Goal: Information Seeking & Learning: Learn about a topic

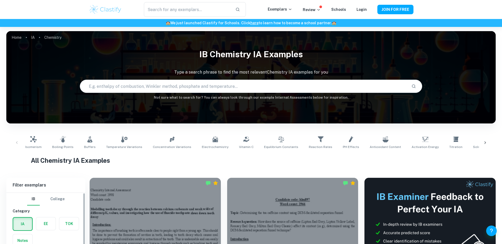
scroll to position [109, 0]
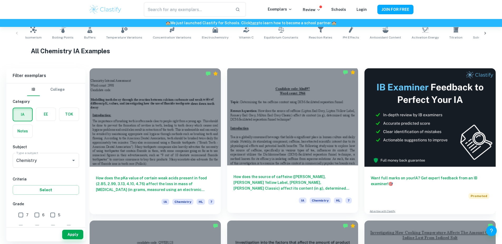
click at [251, 103] on div at bounding box center [292, 116] width 131 height 98
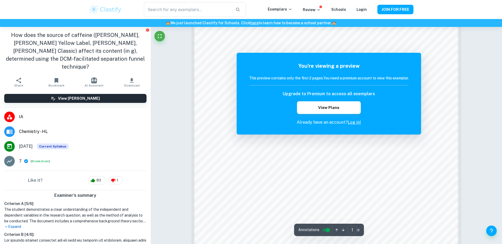
scroll to position [455, 0]
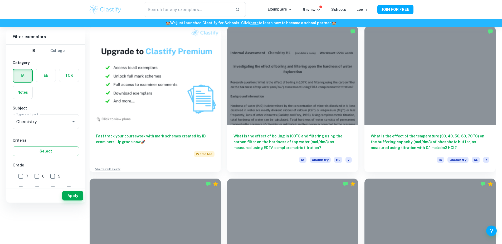
scroll to position [109, 0]
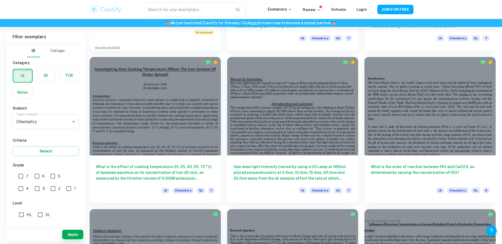
scroll to position [578, 0]
